Goal: Transaction & Acquisition: Download file/media

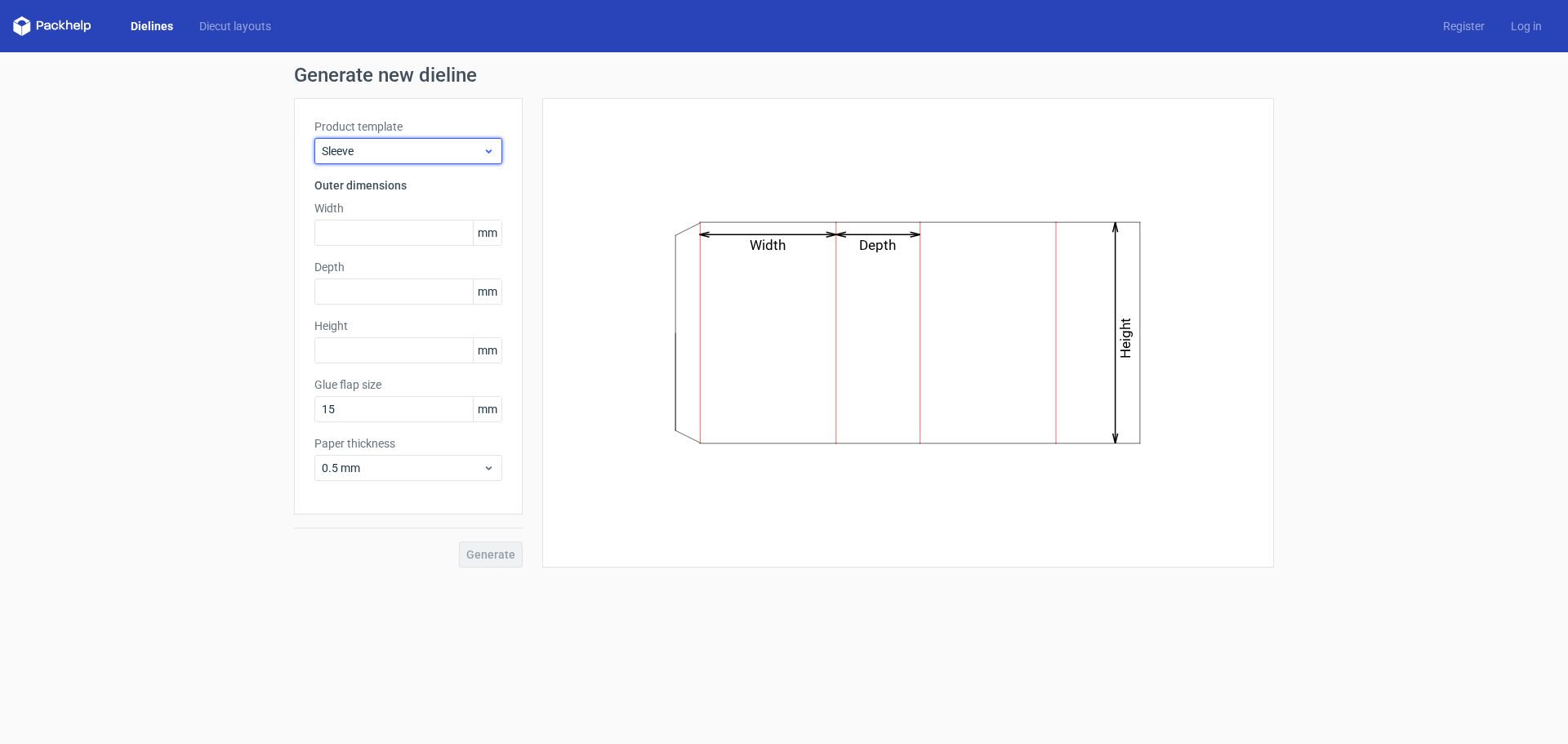
click at [419, 161] on div "Sleeve" at bounding box center [408, 151] width 187 height 26
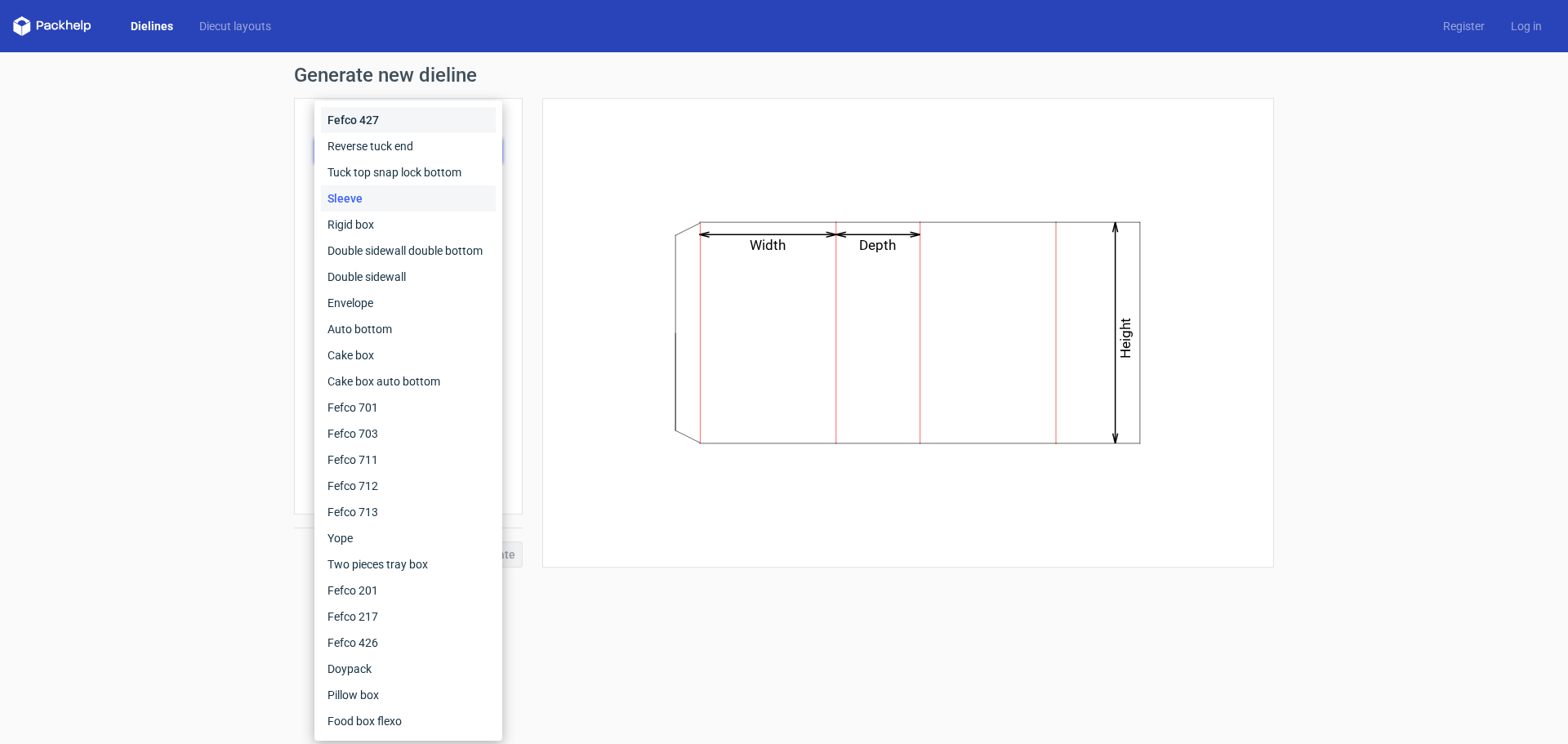
click at [437, 121] on div "Fefco 427" at bounding box center [408, 119] width 175 height 26
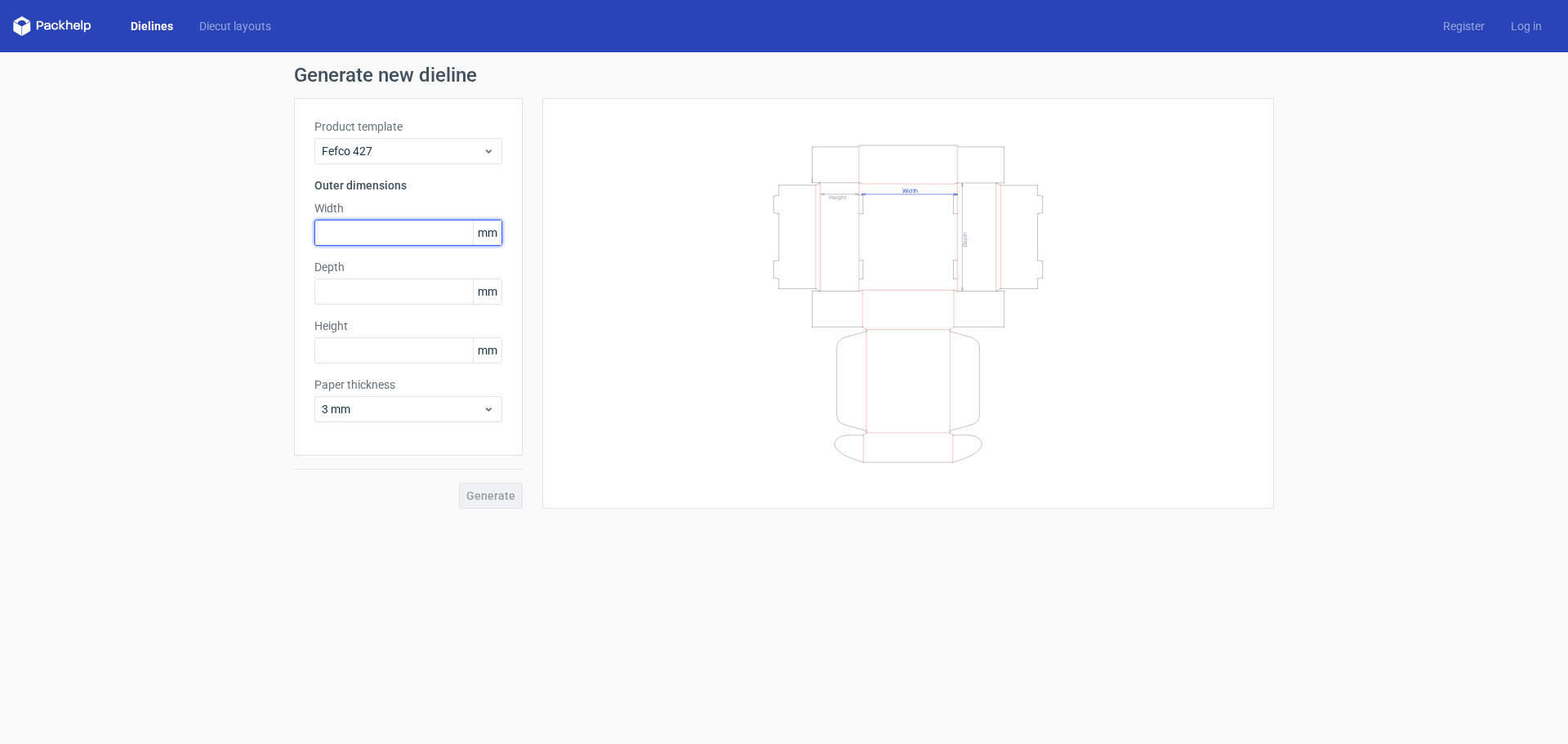
click at [401, 233] on input "text" at bounding box center [408, 232] width 187 height 26
type input "257"
click at [407, 291] on input "text" at bounding box center [408, 291] width 187 height 26
type input "167"
click at [379, 358] on input "text" at bounding box center [408, 350] width 187 height 26
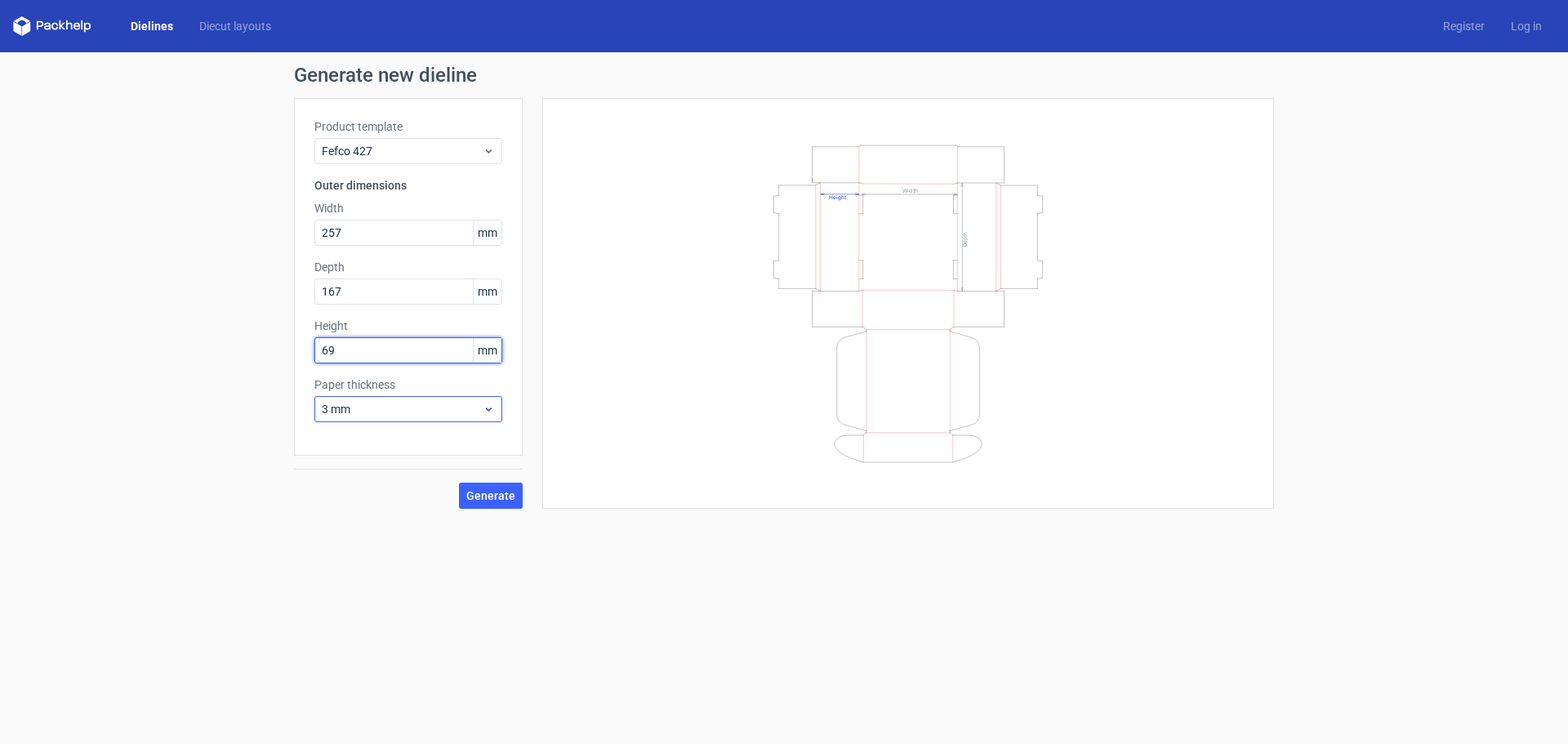
type input "69"
click at [442, 411] on span "3 mm" at bounding box center [402, 409] width 160 height 16
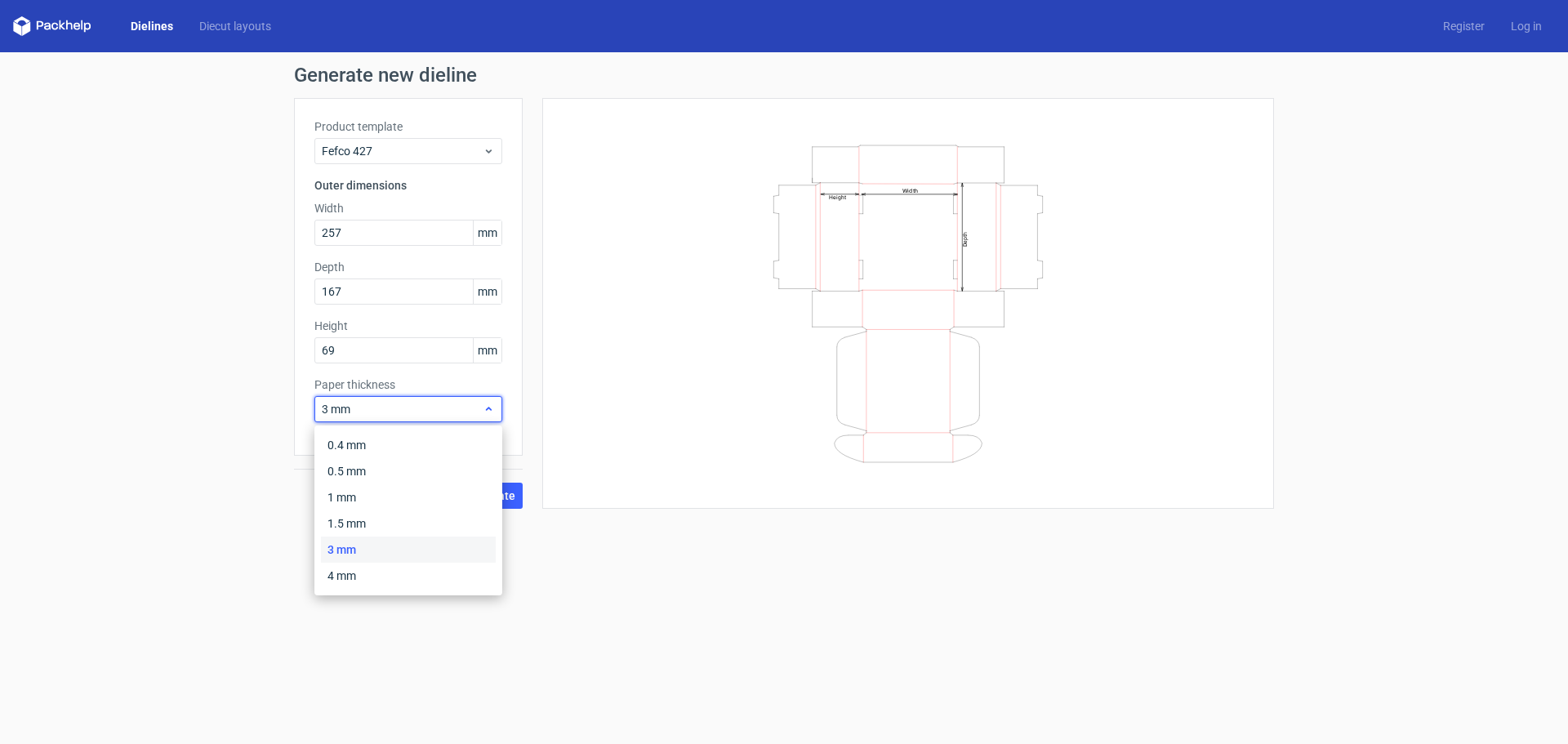
click at [442, 411] on span "3 mm" at bounding box center [402, 409] width 160 height 16
click at [453, 410] on span "3 mm" at bounding box center [402, 409] width 160 height 16
click at [411, 546] on div "3 mm" at bounding box center [408, 549] width 175 height 26
click at [462, 405] on span "3 mm" at bounding box center [402, 409] width 160 height 16
drag, startPoint x: 409, startPoint y: 571, endPoint x: 474, endPoint y: 519, distance: 83.2
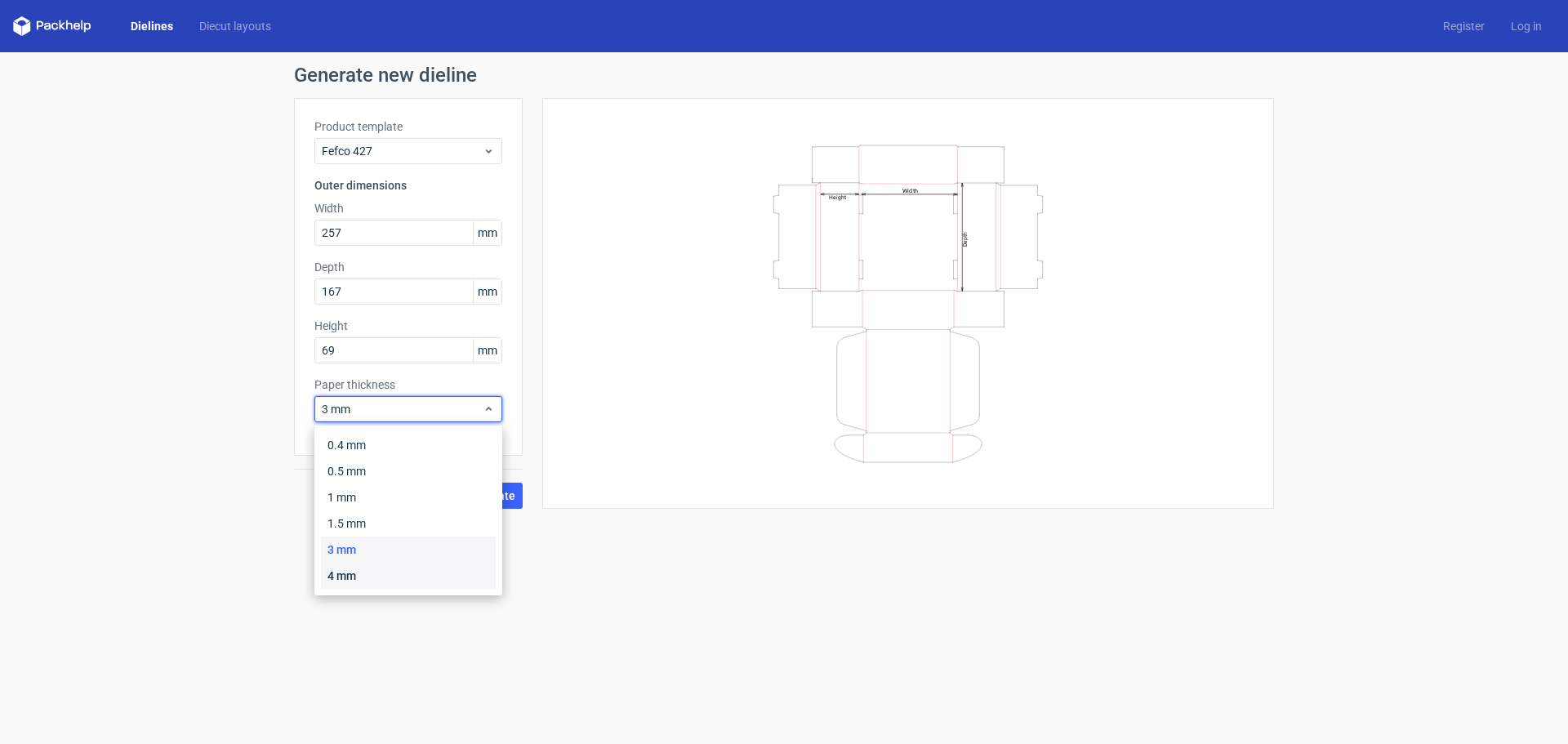
click at [408, 572] on div "4 mm" at bounding box center [408, 575] width 175 height 26
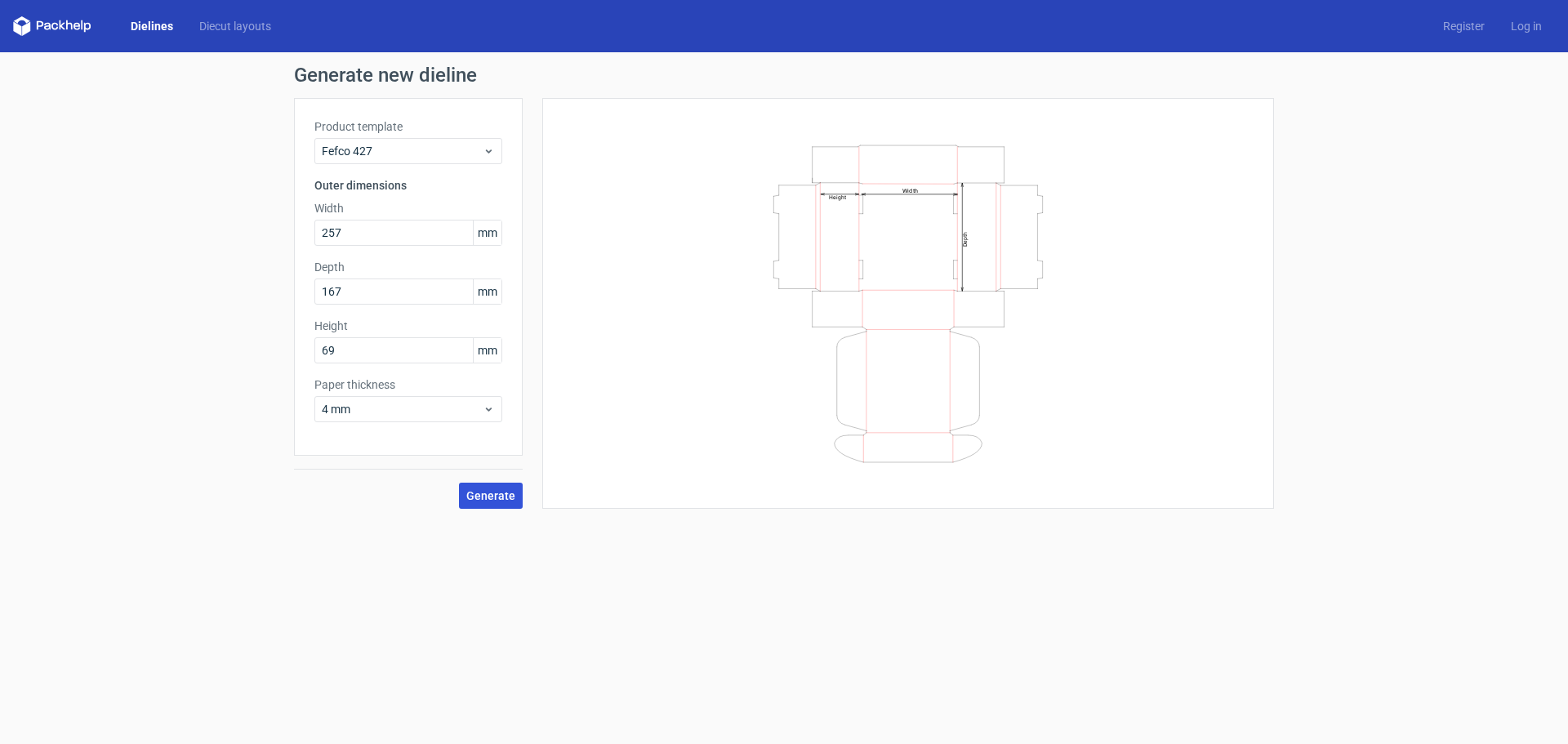
click at [484, 498] on span "Generate" at bounding box center [490, 495] width 49 height 12
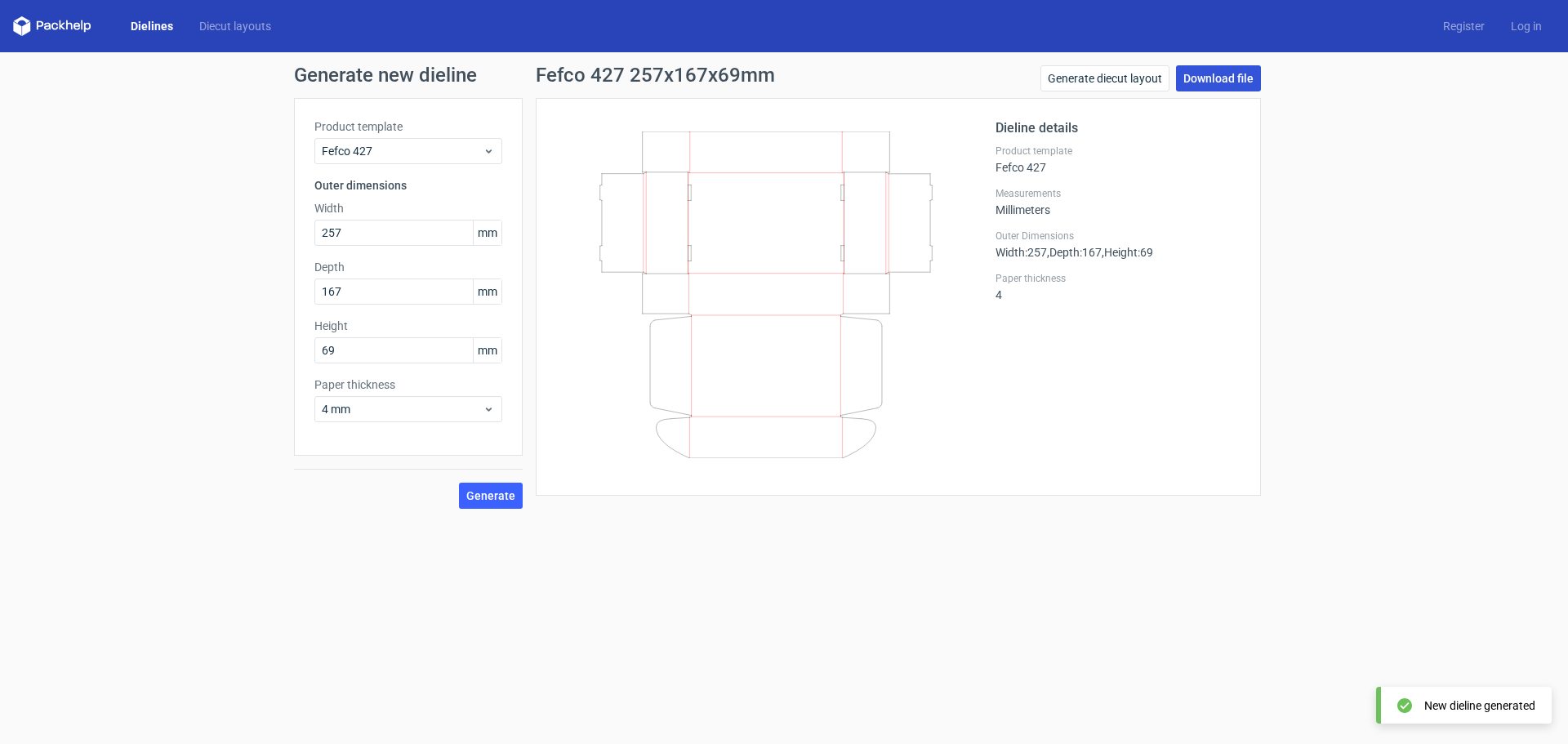
click at [1226, 77] on link "Download file" at bounding box center [1218, 78] width 85 height 26
click at [1305, 422] on div "Generate new dieline Product template Fefco 427 Outer dimensions Width 257 mm D…" at bounding box center [784, 287] width 1568 height 470
